Goal: Transaction & Acquisition: Obtain resource

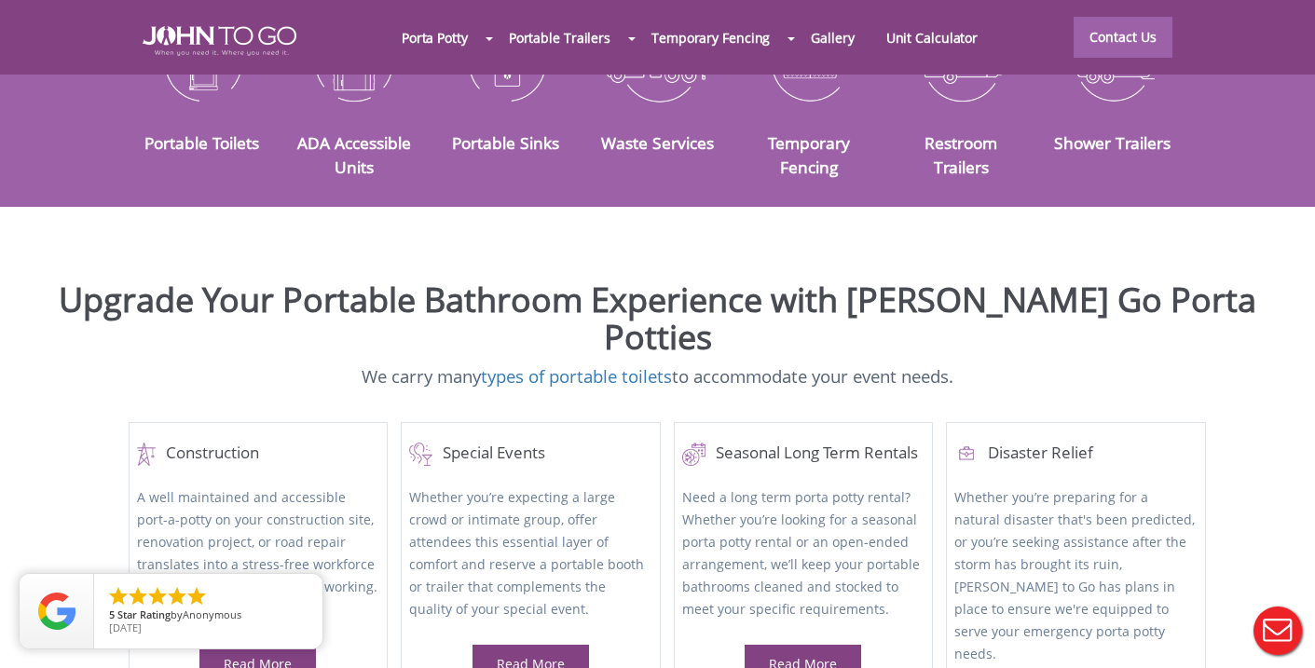
scroll to position [225, 0]
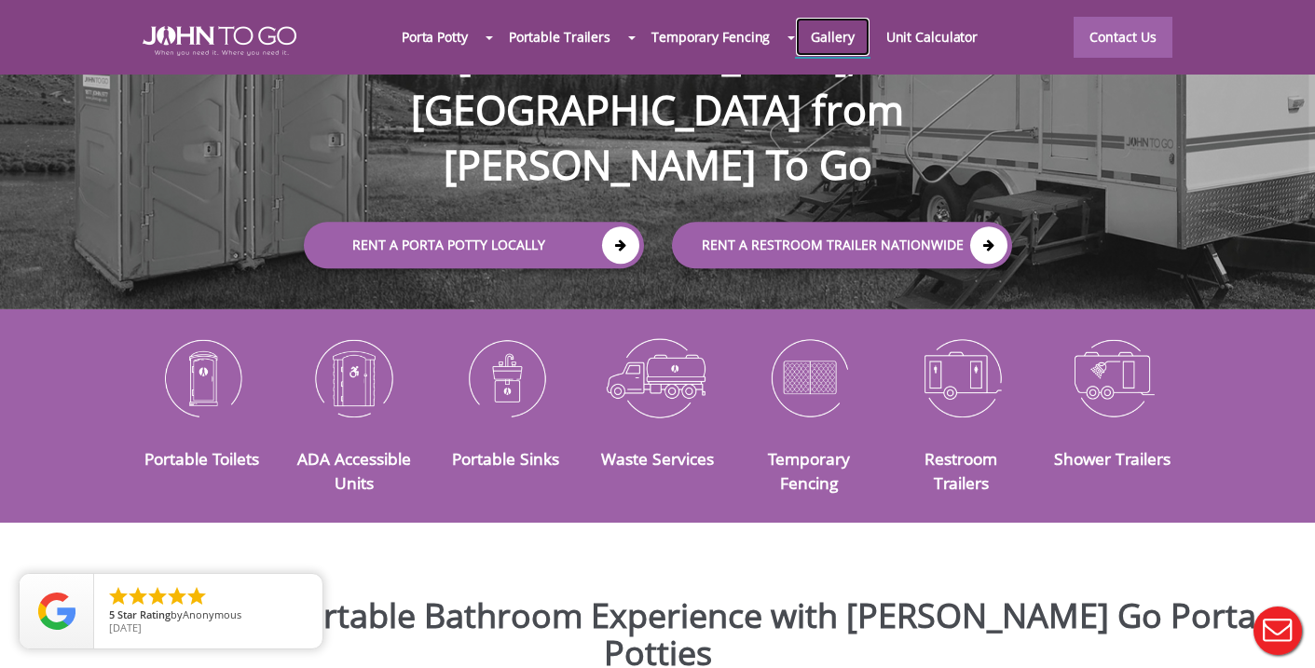
click at [842, 36] on link "Gallery" at bounding box center [832, 37] width 75 height 40
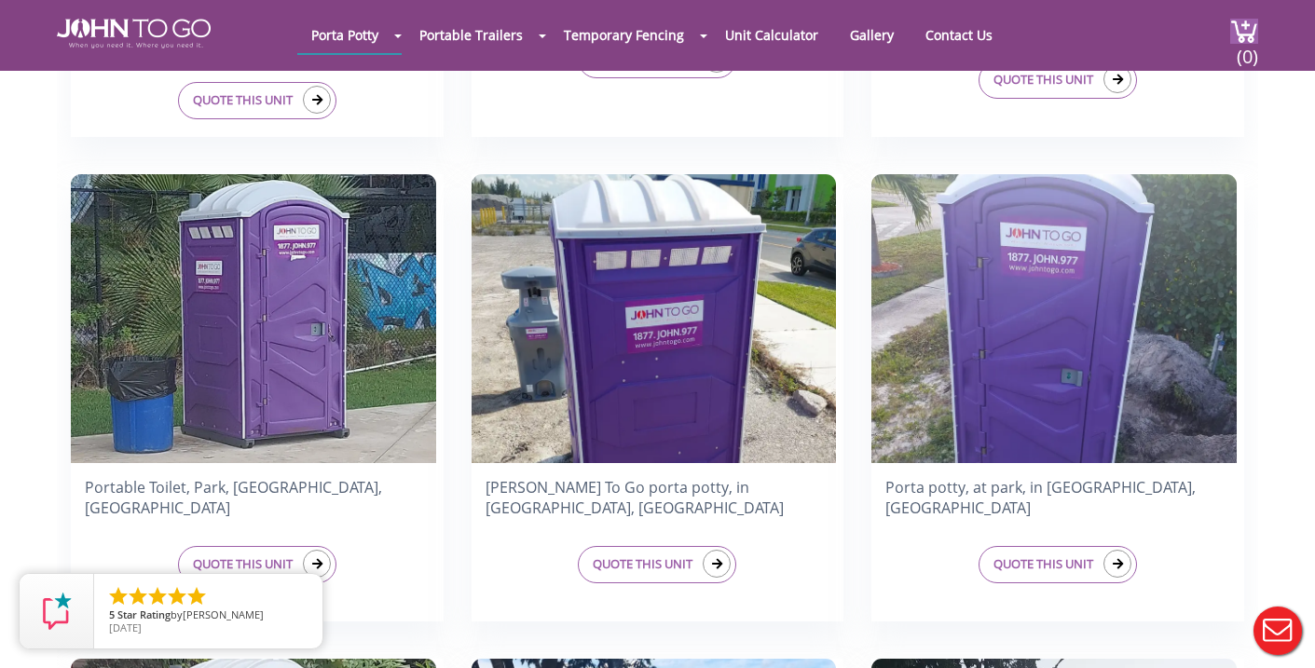
scroll to position [2429, 0]
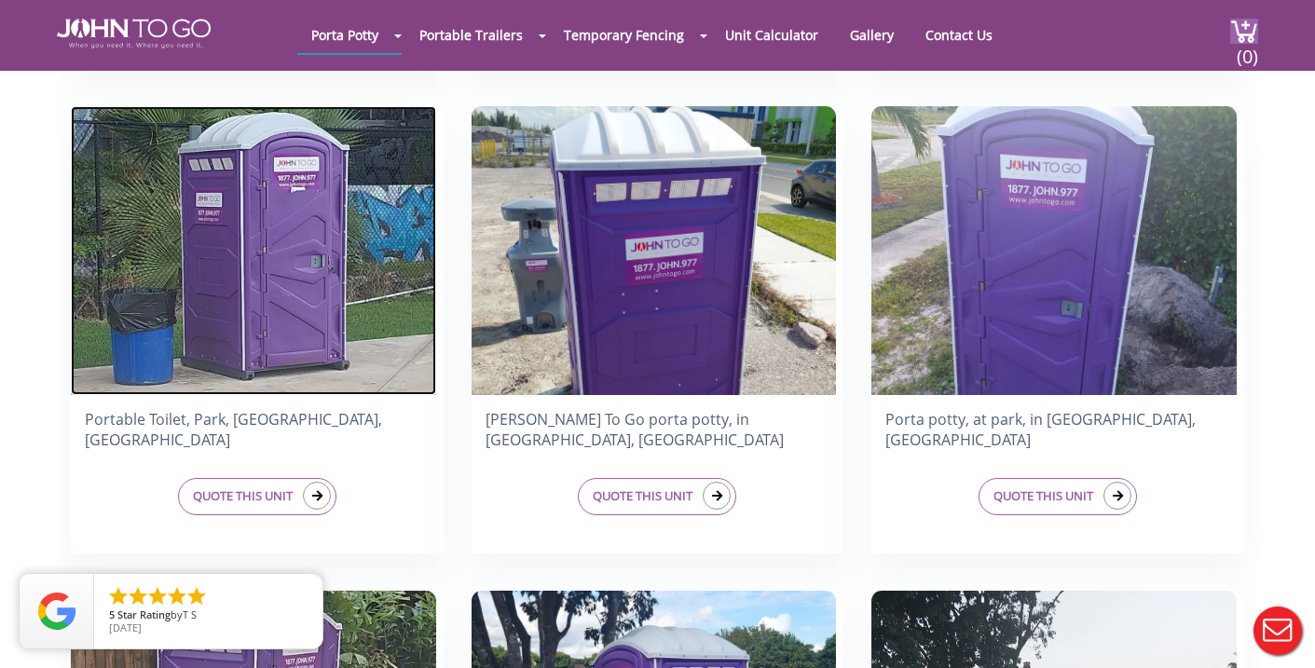
click at [267, 243] on img at bounding box center [253, 250] width 365 height 289
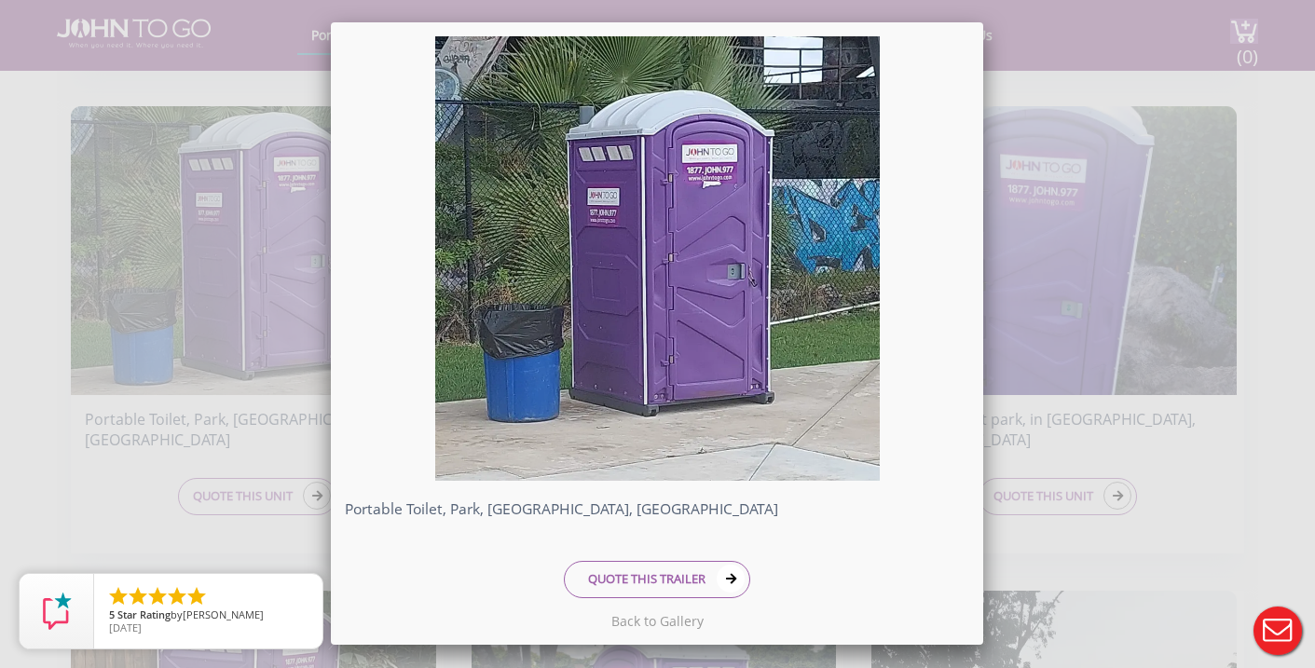
click at [130, 264] on div "Portable Toilet, Park, [GEOGRAPHIC_DATA], [GEOGRAPHIC_DATA] QUOTE THIS TRAILER" at bounding box center [657, 334] width 1315 height 668
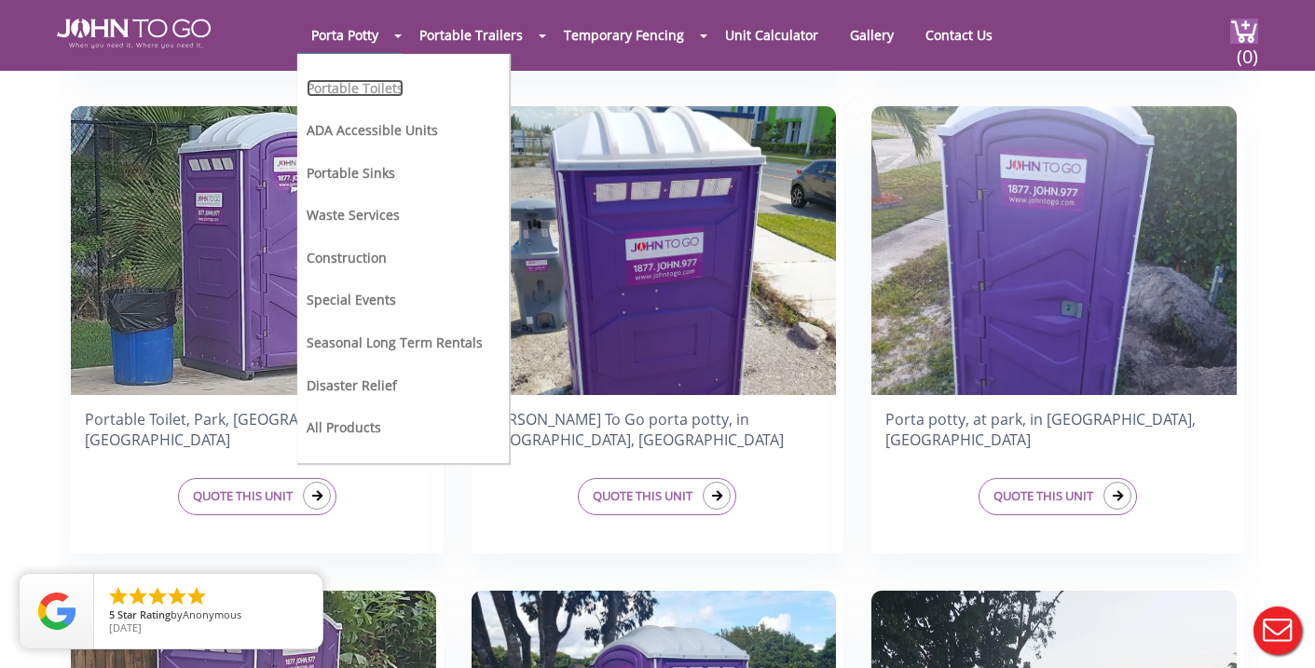
click at [351, 88] on link "Portable Toilets" at bounding box center [355, 88] width 97 height 18
